Goal: Information Seeking & Learning: Learn about a topic

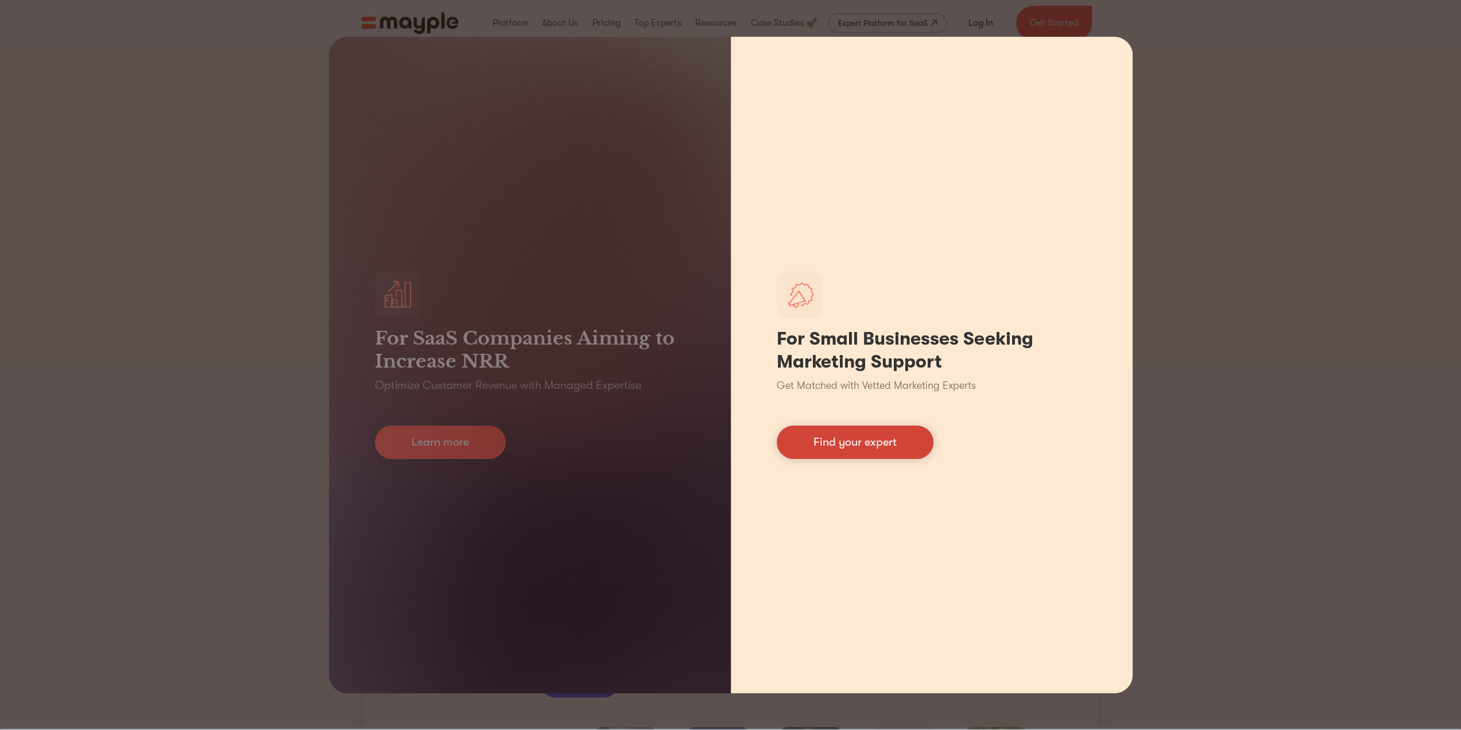
click at [887, 432] on link "Find your expert" at bounding box center [855, 441] width 157 height 33
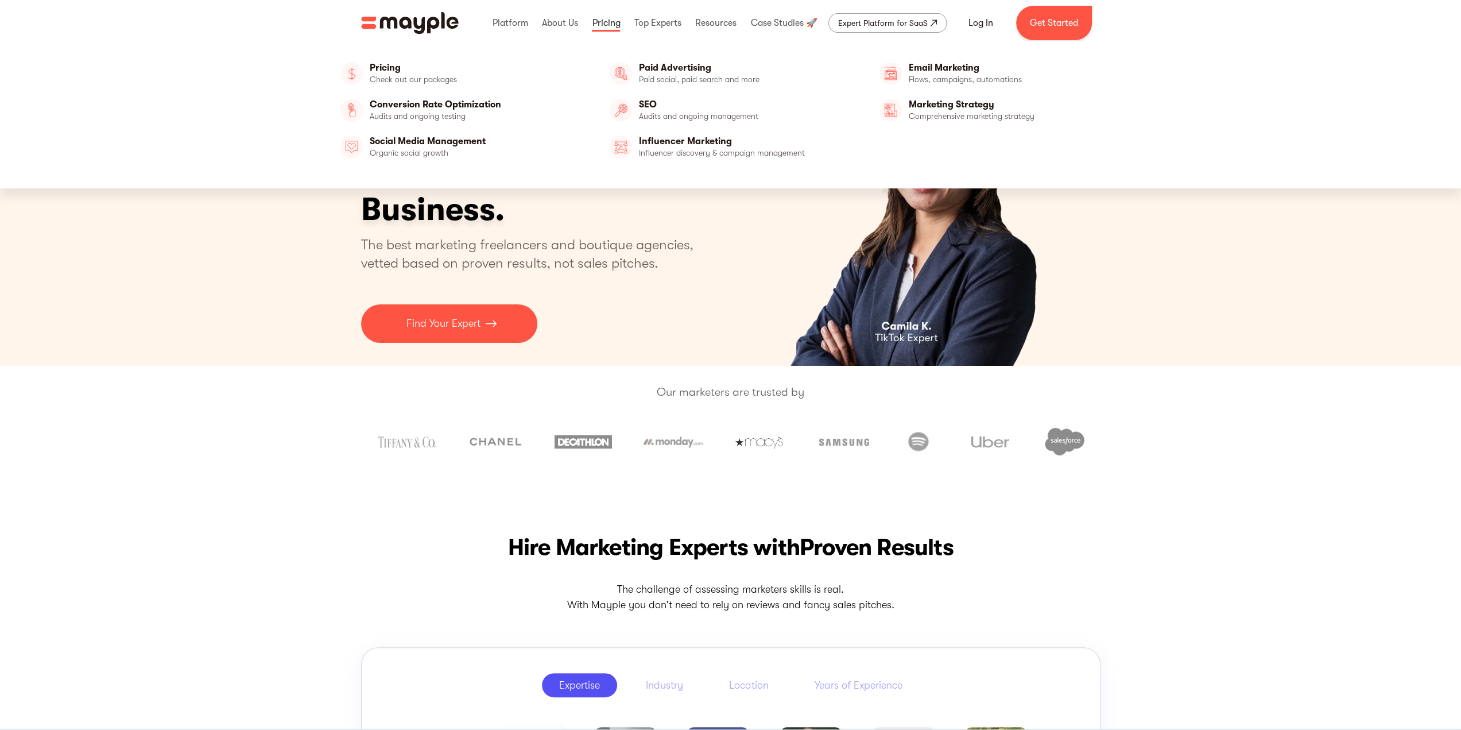
click at [608, 23] on link at bounding box center [606, 23] width 34 height 37
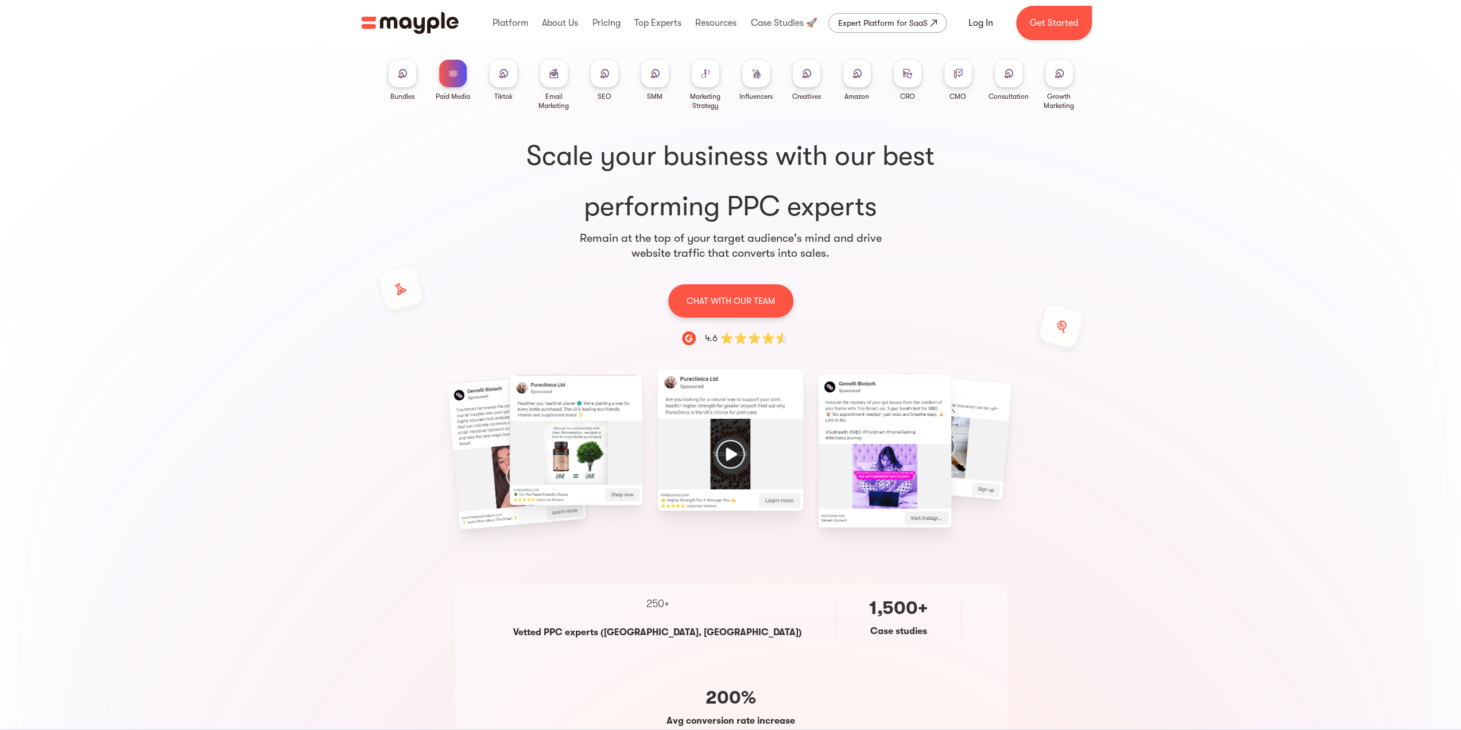
click at [449, 77] on img at bounding box center [452, 73] width 9 height 9
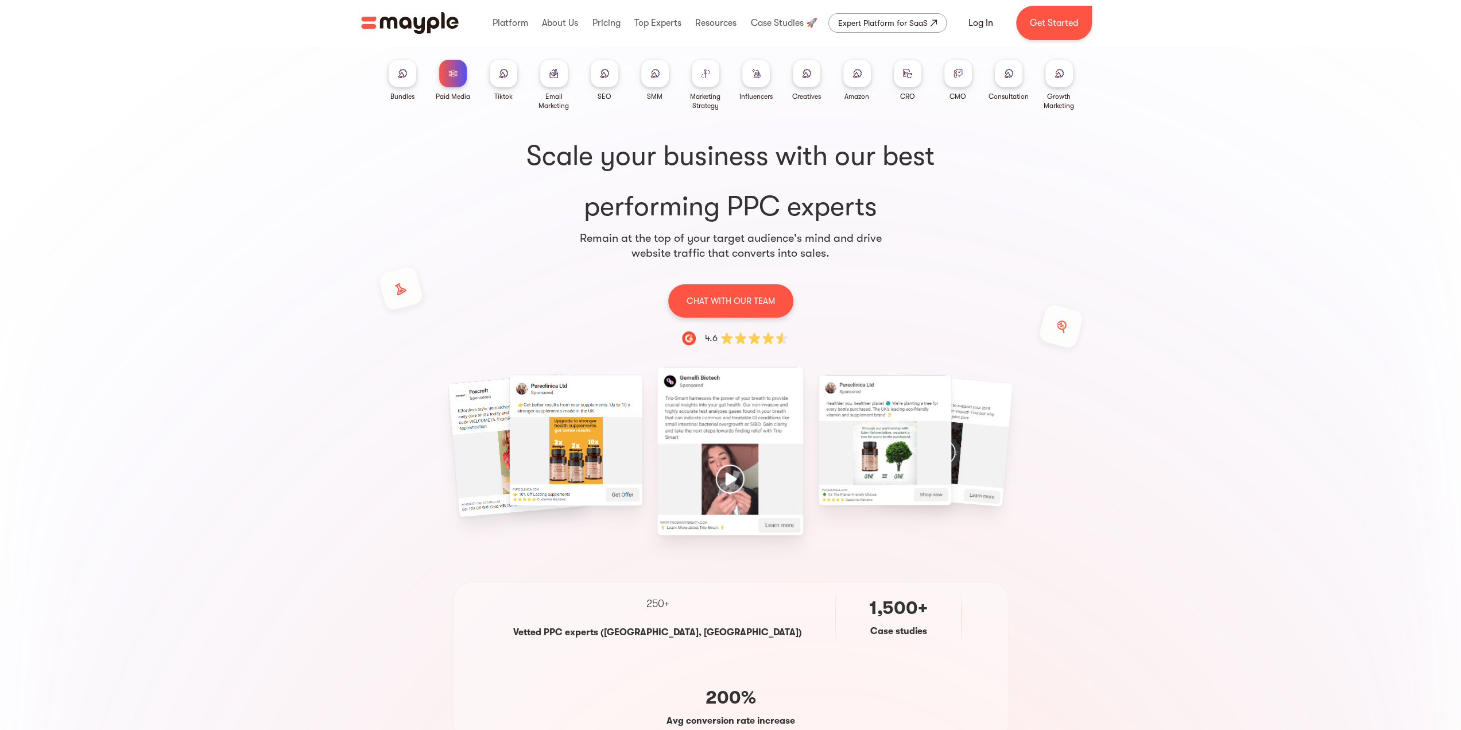
click at [398, 77] on img at bounding box center [402, 73] width 9 height 9
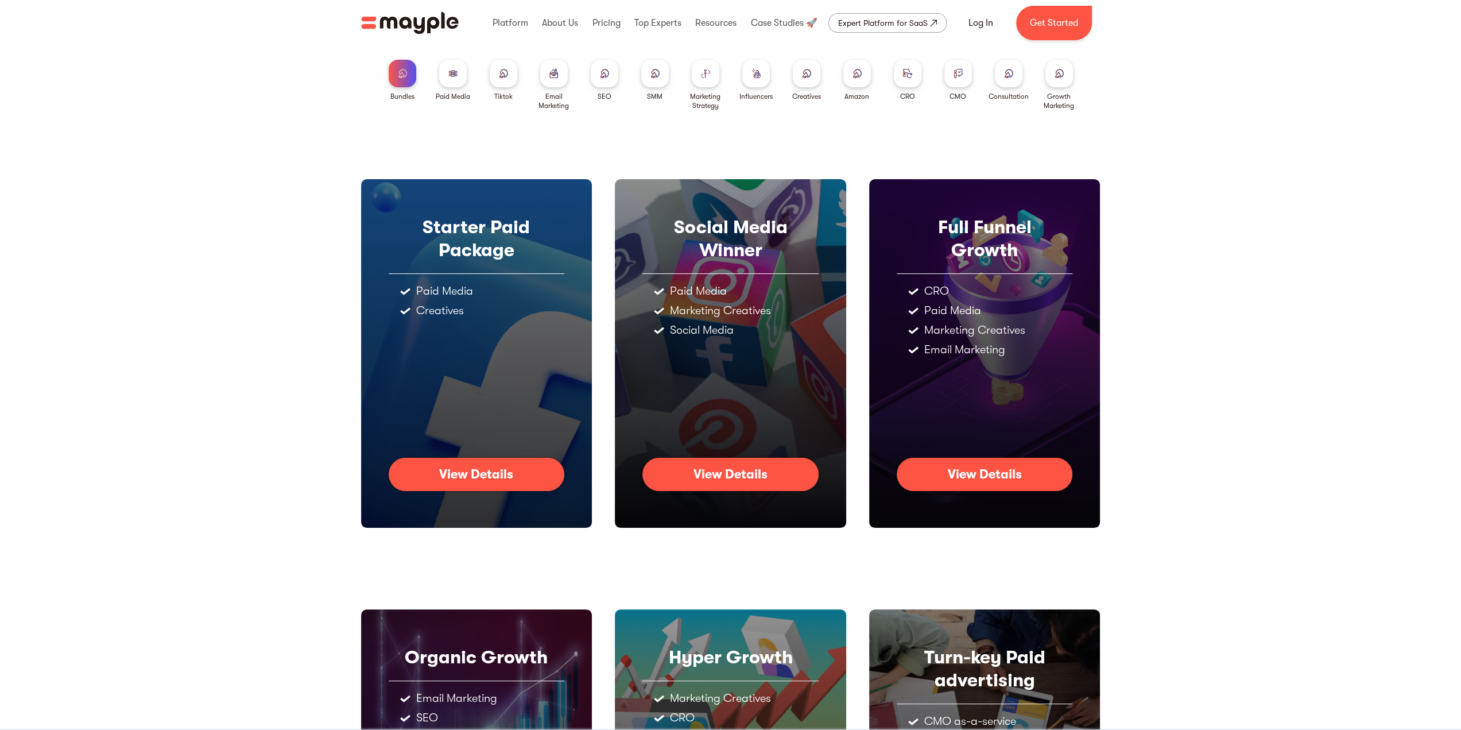
scroll to position [273, 0]
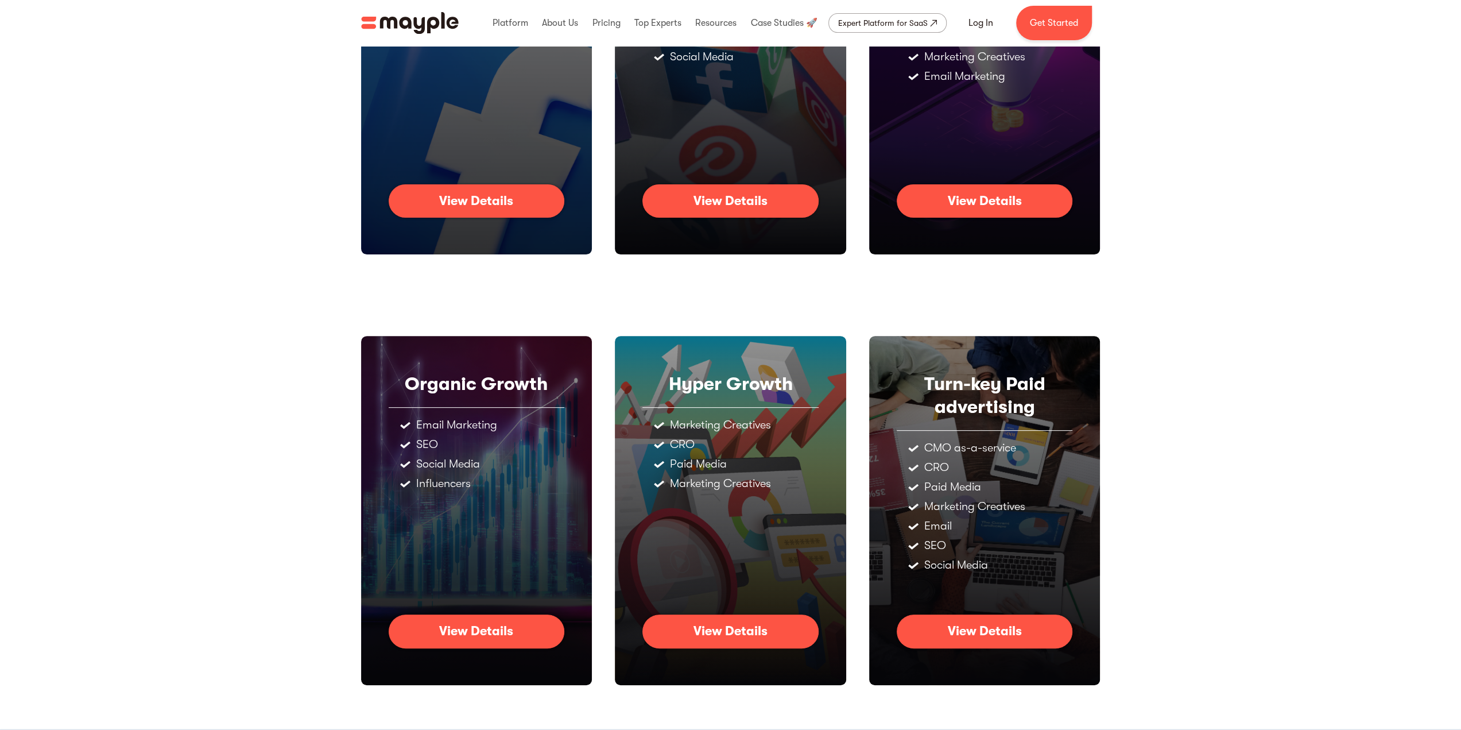
click at [751, 638] on div "View Details" at bounding box center [730, 630] width 74 height 15
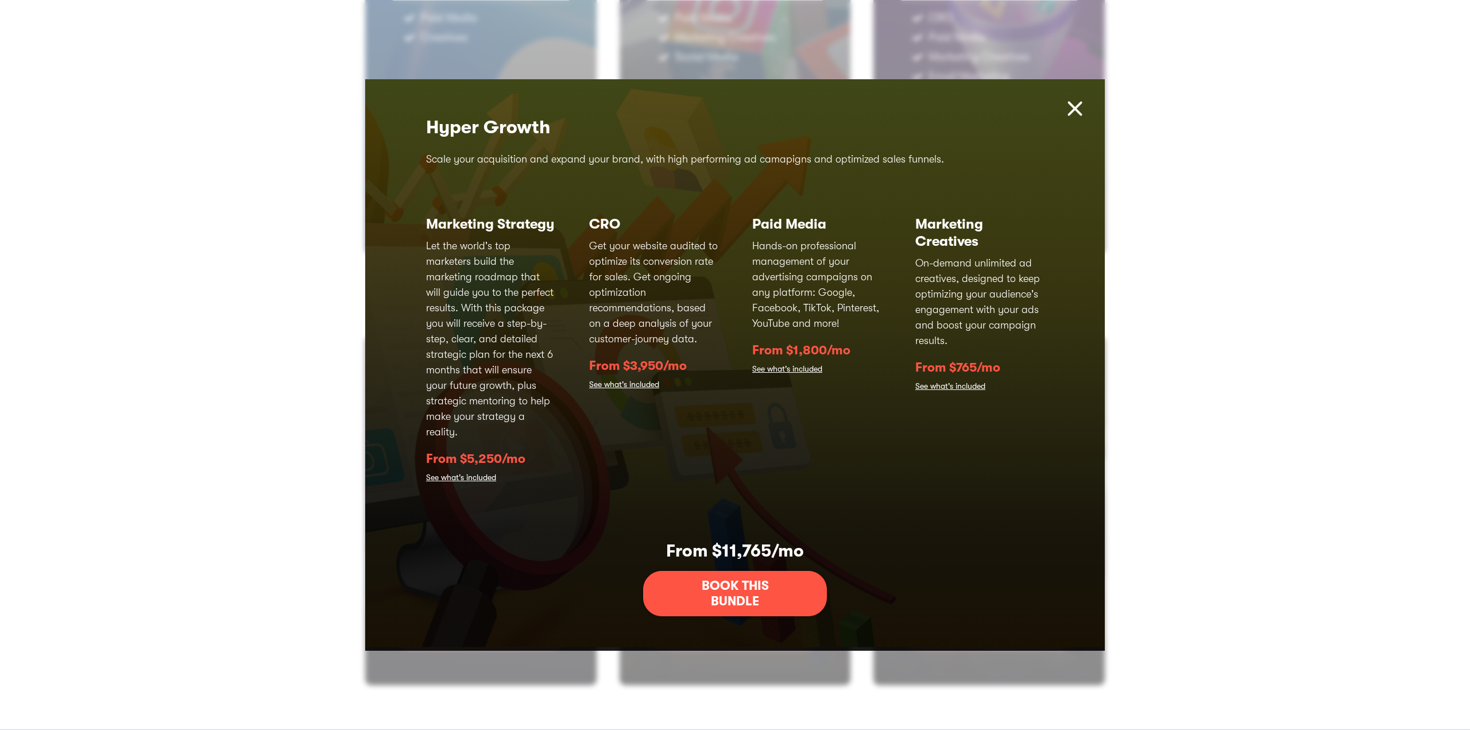
click at [1075, 109] on img at bounding box center [1075, 108] width 25 height 25
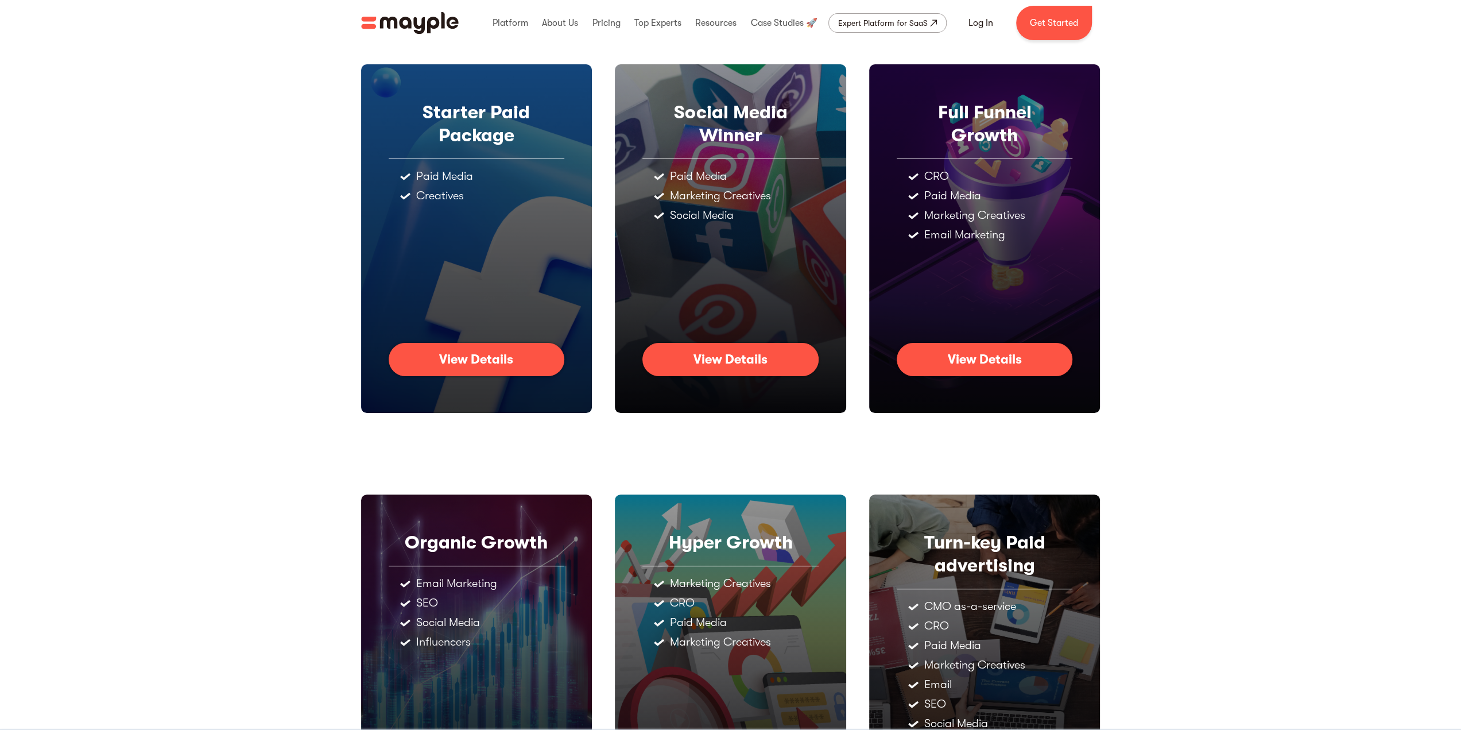
scroll to position [0, 0]
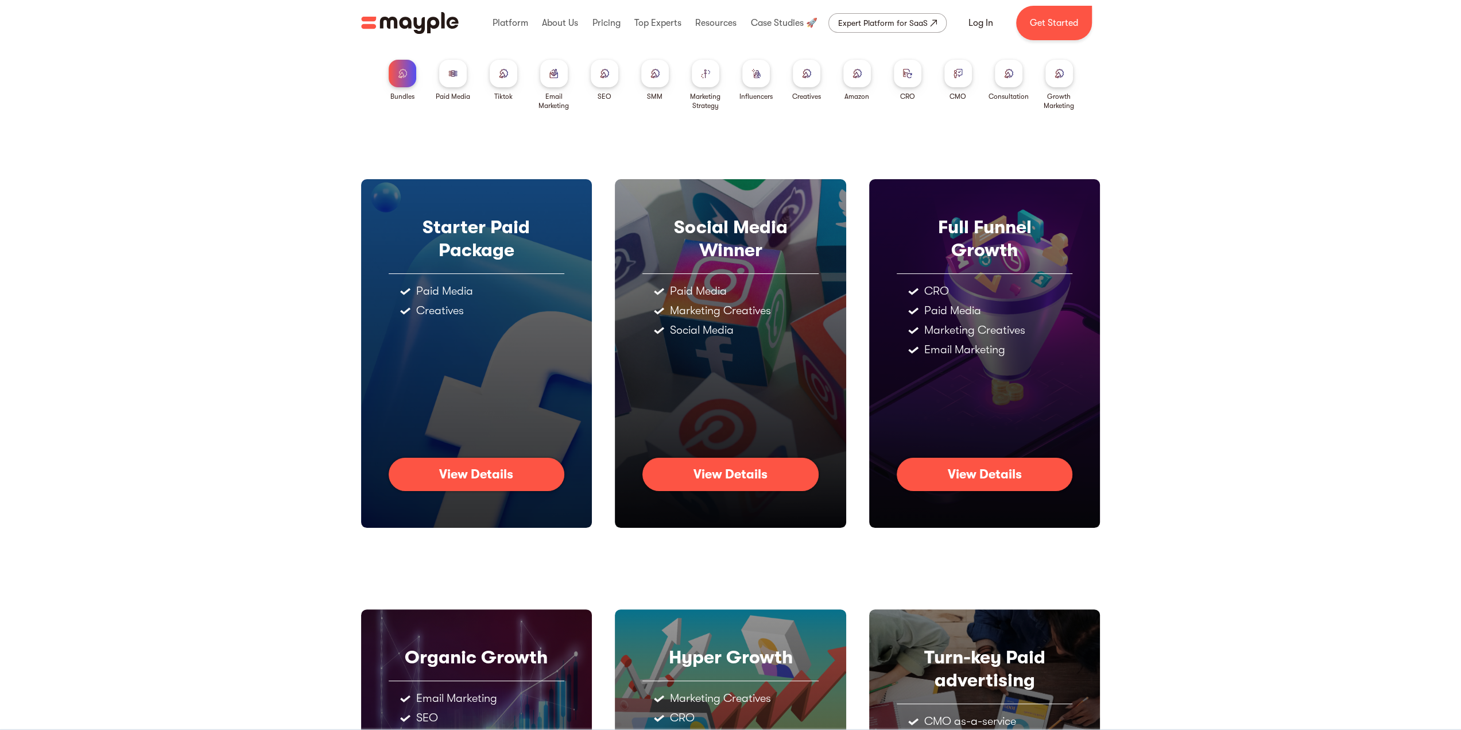
click at [964, 479] on div "View Details" at bounding box center [985, 474] width 74 height 15
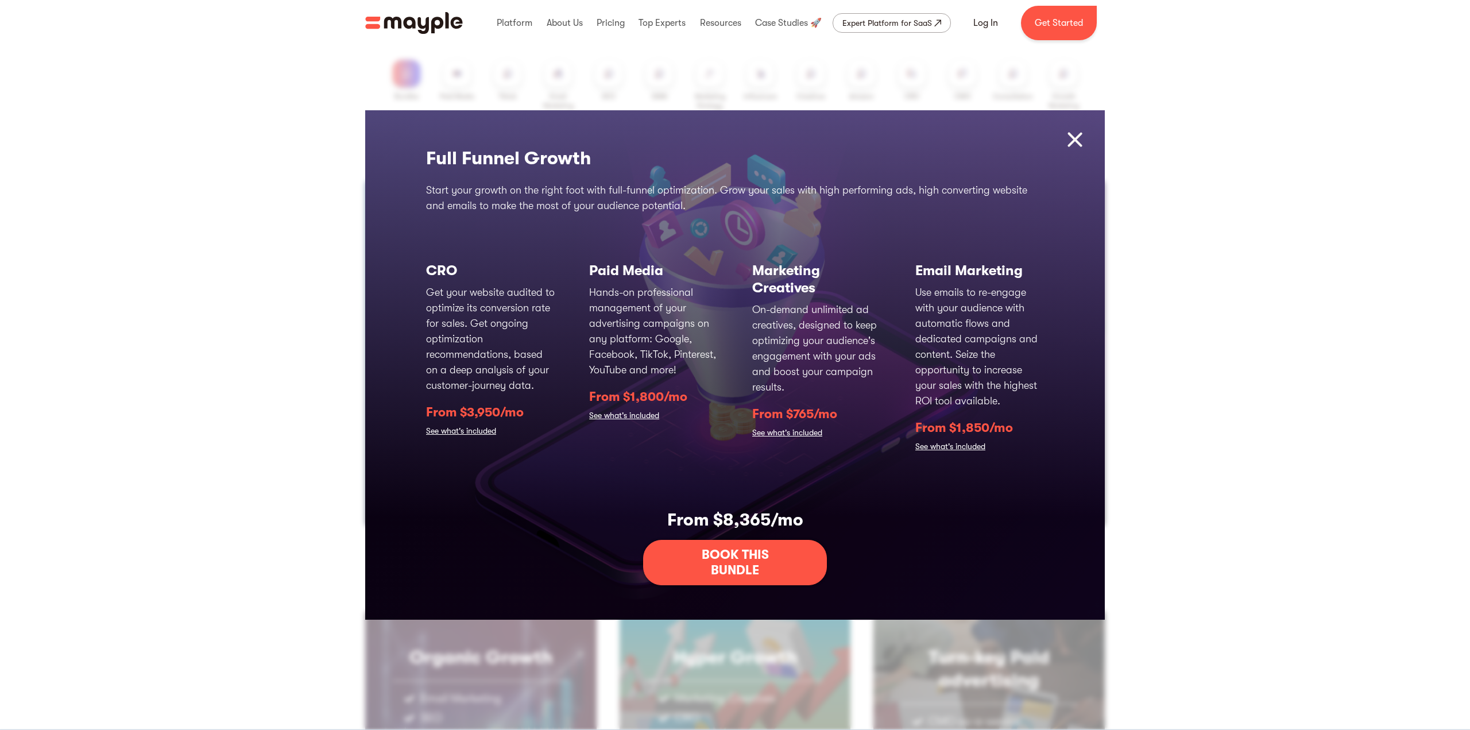
click at [191, 460] on div "Starters Paid Package Advertise on various platforms, with a seamless ad creati…" at bounding box center [735, 365] width 1470 height 730
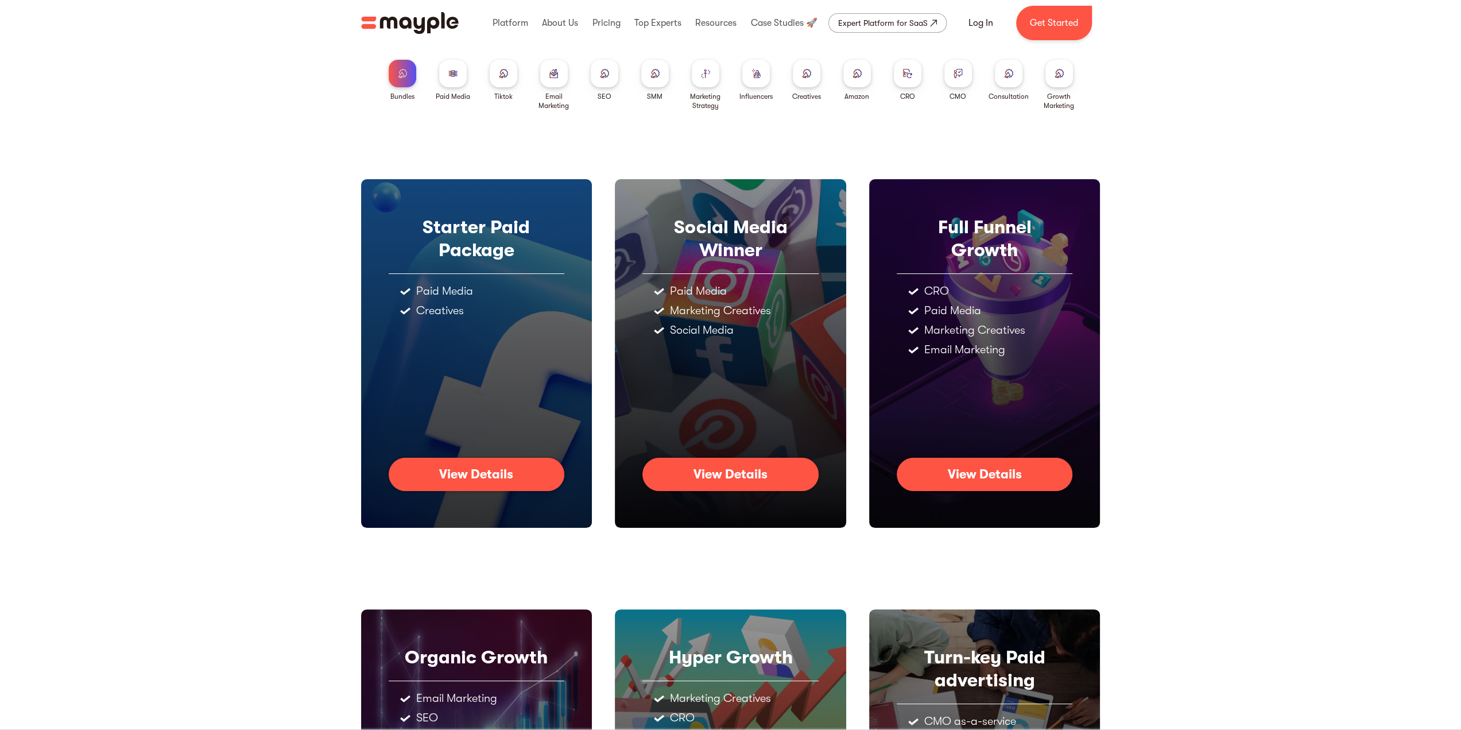
click at [421, 22] on img "home" at bounding box center [410, 23] width 98 height 22
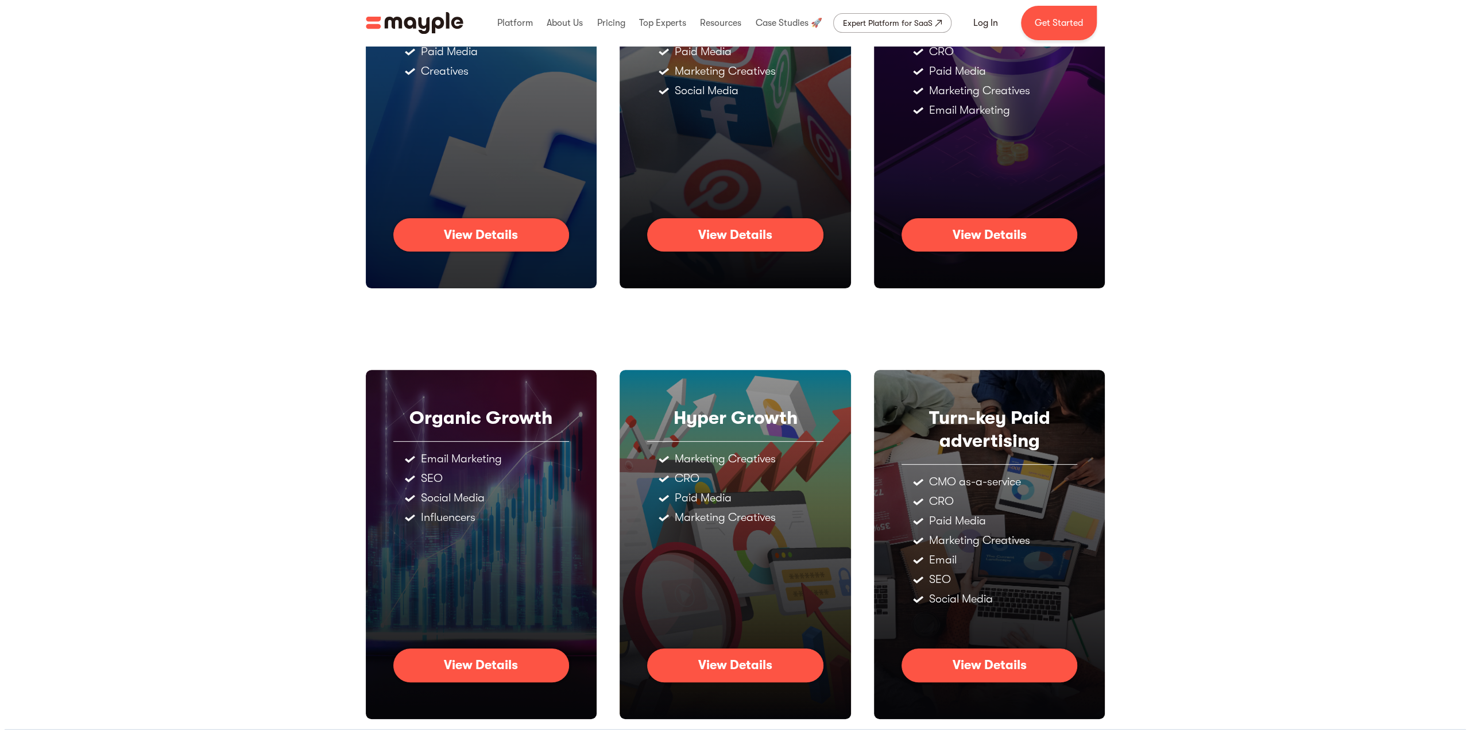
scroll to position [273, 0]
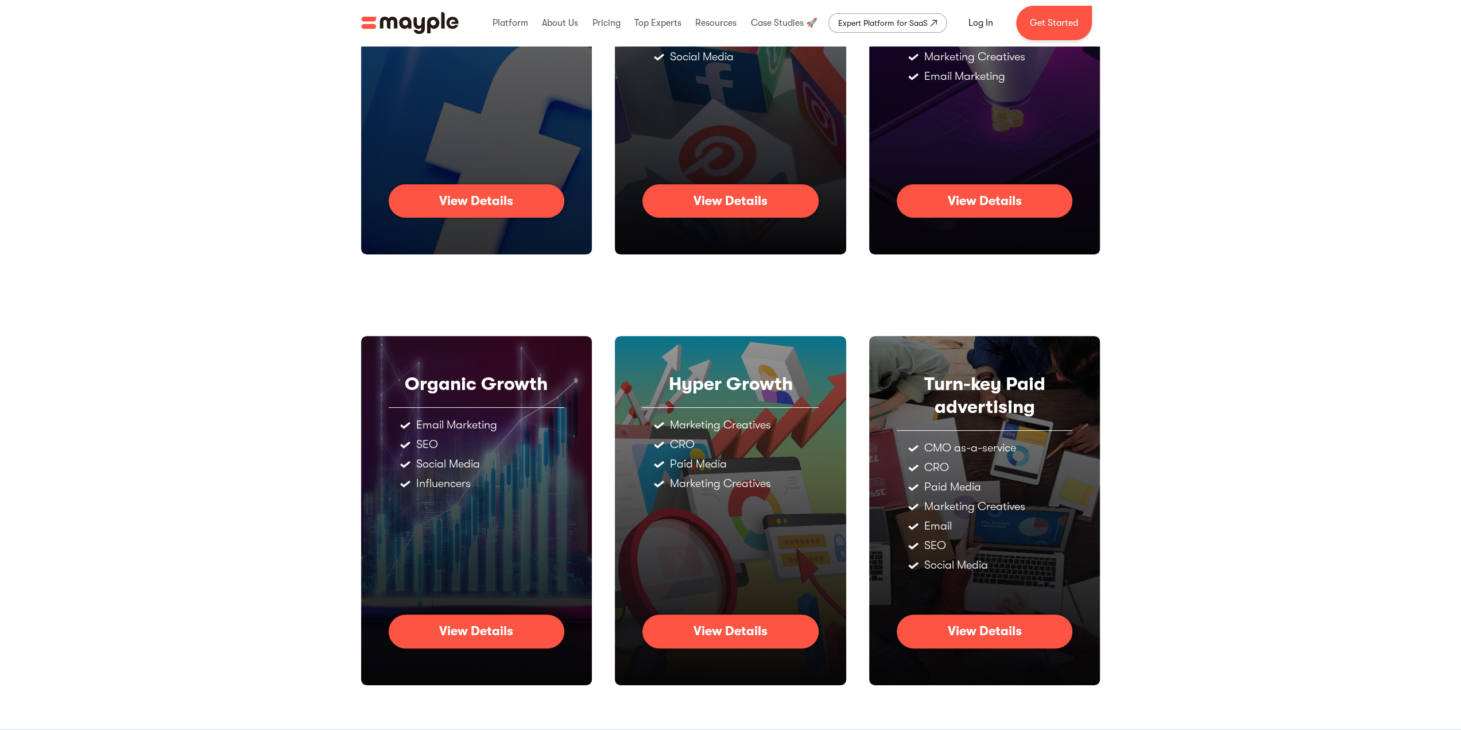
click at [979, 631] on div "View Details" at bounding box center [985, 630] width 74 height 15
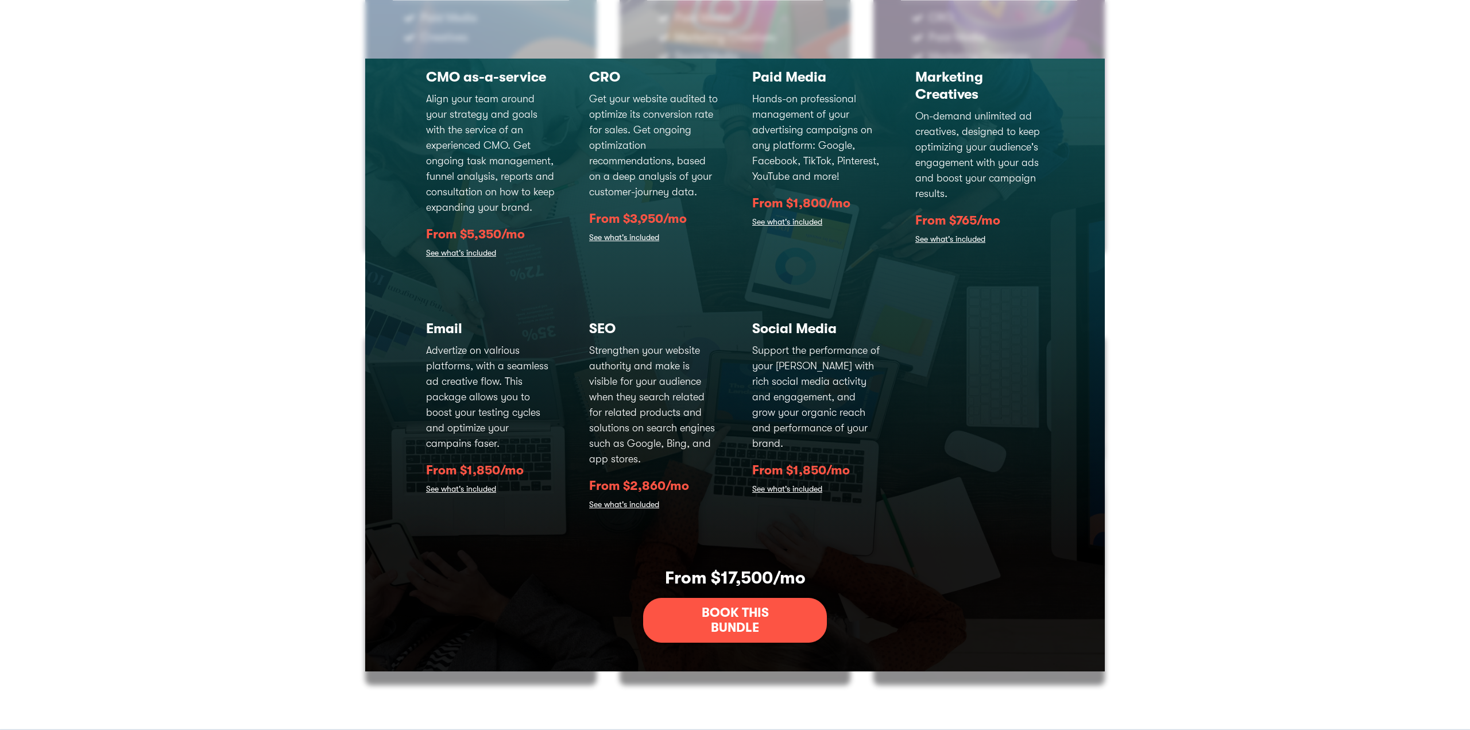
scroll to position [0, 0]
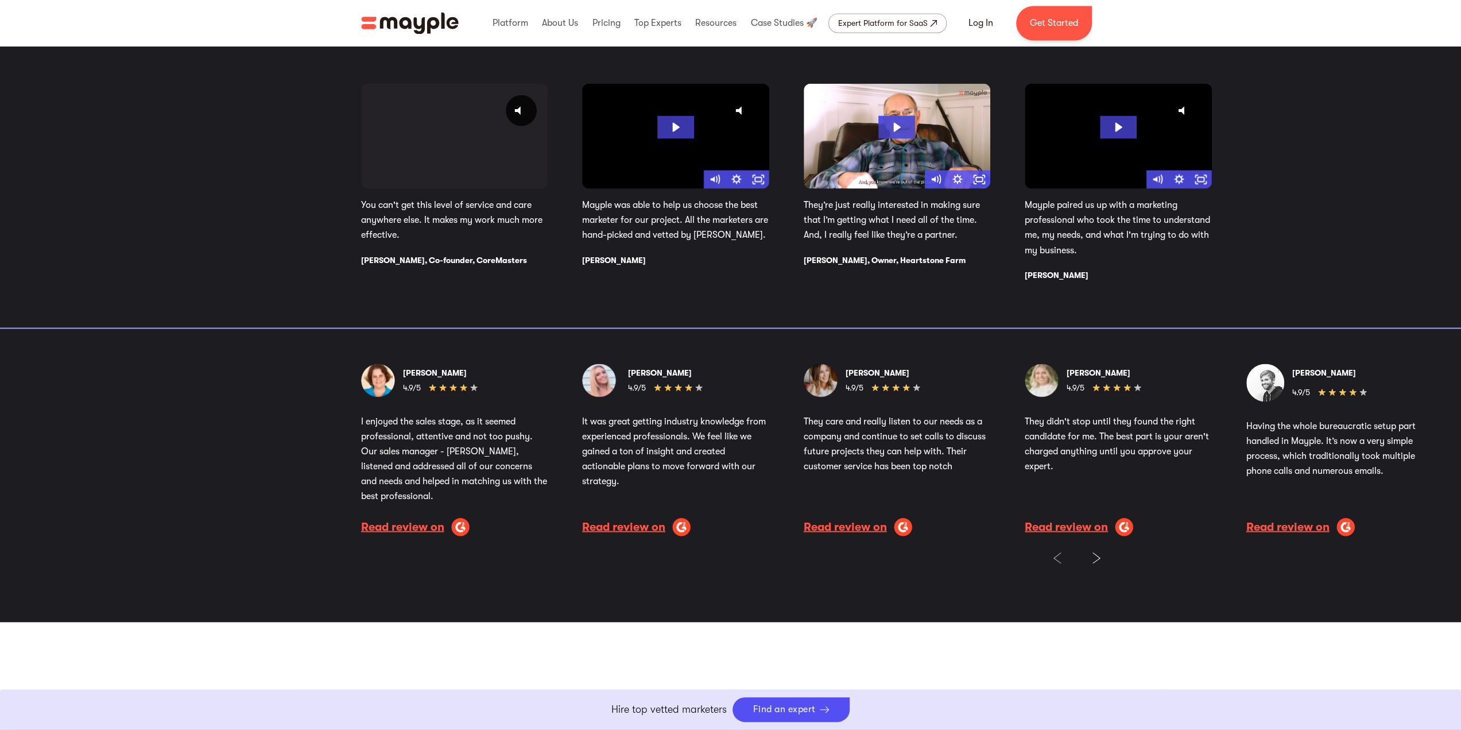
scroll to position [1952, 0]
